Goal: Task Accomplishment & Management: Use online tool/utility

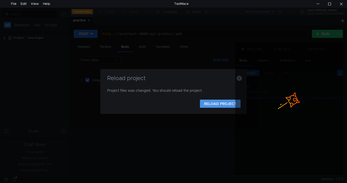
click at [214, 102] on button "RELOAD PROJECT" at bounding box center [220, 104] width 41 height 8
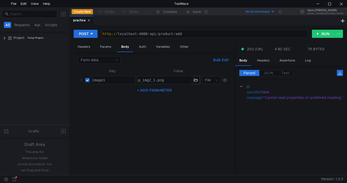
click at [214, 102] on nz-table "Key Value image1 הההההההההההההההההההההההההההההההההההההההההההההההההההההההההההההה…" at bounding box center [154, 119] width 153 height 103
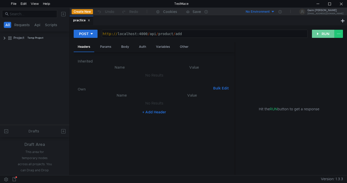
click at [321, 33] on button "RUN" at bounding box center [323, 34] width 23 height 8
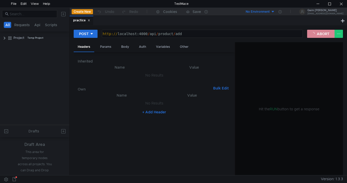
click at [321, 33] on button "ABORT" at bounding box center [320, 34] width 27 height 8
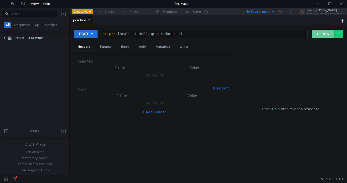
click at [321, 33] on button "RUN" at bounding box center [323, 34] width 23 height 8
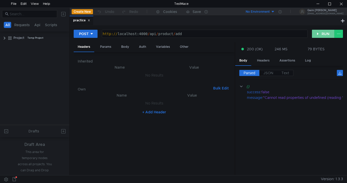
click at [324, 37] on button "RUN" at bounding box center [323, 34] width 23 height 8
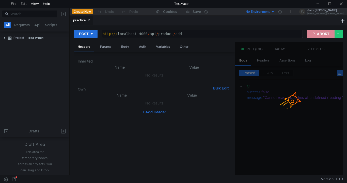
click at [324, 37] on button "ABORT" at bounding box center [320, 34] width 27 height 8
click at [324, 37] on button "RUN" at bounding box center [323, 34] width 23 height 8
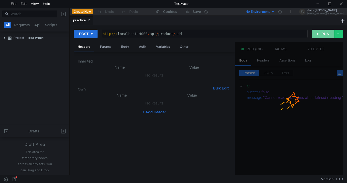
click at [324, 37] on button "RUN" at bounding box center [323, 34] width 23 height 8
click at [324, 37] on button "ABORT" at bounding box center [320, 34] width 27 height 8
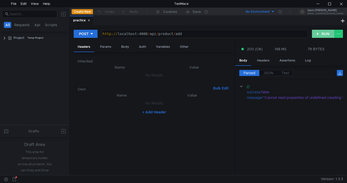
click at [324, 37] on button "RUN" at bounding box center [323, 34] width 23 height 8
click at [127, 49] on div "Body" at bounding box center [125, 46] width 16 height 9
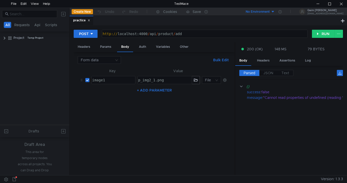
click at [158, 80] on div "p_img2_1.png" at bounding box center [164, 84] width 54 height 12
type textarea "p_img2_1.png"
click at [195, 81] on button "button" at bounding box center [196, 80] width 8 height 8
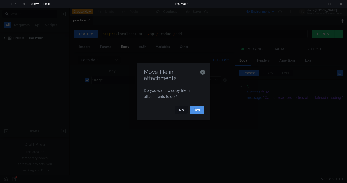
click at [202, 107] on button "Yes" at bounding box center [197, 110] width 14 height 8
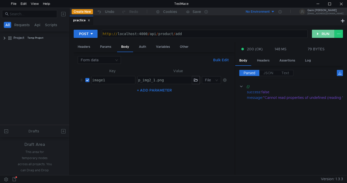
click at [323, 31] on button "RUN" at bounding box center [323, 34] width 23 height 8
click at [321, 36] on button "RUN" at bounding box center [323, 34] width 23 height 8
click at [324, 34] on button "RUN" at bounding box center [323, 34] width 23 height 8
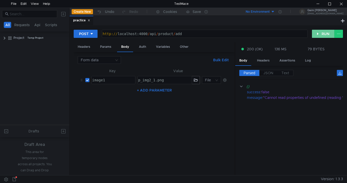
click at [324, 34] on button "RUN" at bounding box center [323, 34] width 23 height 8
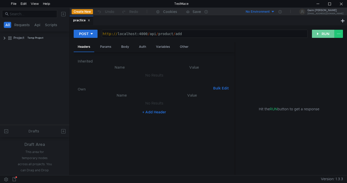
click at [323, 30] on button "RUN" at bounding box center [323, 34] width 23 height 8
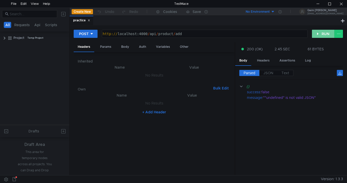
click at [322, 30] on button "RUN" at bounding box center [323, 34] width 23 height 8
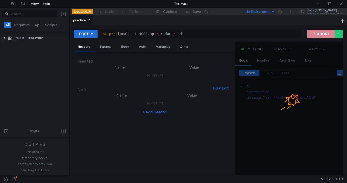
click at [318, 31] on button "ABORT" at bounding box center [320, 34] width 27 height 8
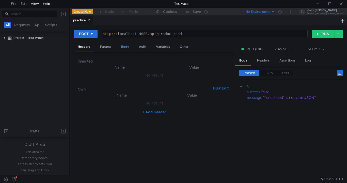
click at [130, 46] on div "Body" at bounding box center [125, 46] width 16 height 9
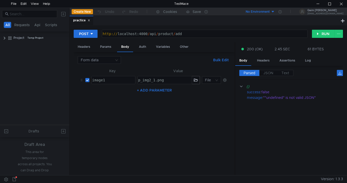
click at [224, 79] on icon at bounding box center [225, 80] width 4 height 4
click at [87, 48] on div "Headers" at bounding box center [84, 46] width 21 height 9
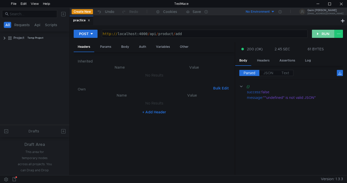
click at [326, 36] on button "RUN" at bounding box center [323, 34] width 23 height 8
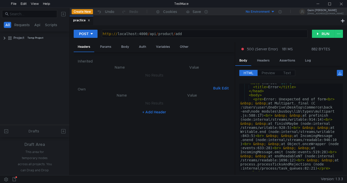
scroll to position [15, 0]
click at [316, 4] on div at bounding box center [318, 4] width 12 height 8
